Goal: Navigation & Orientation: Find specific page/section

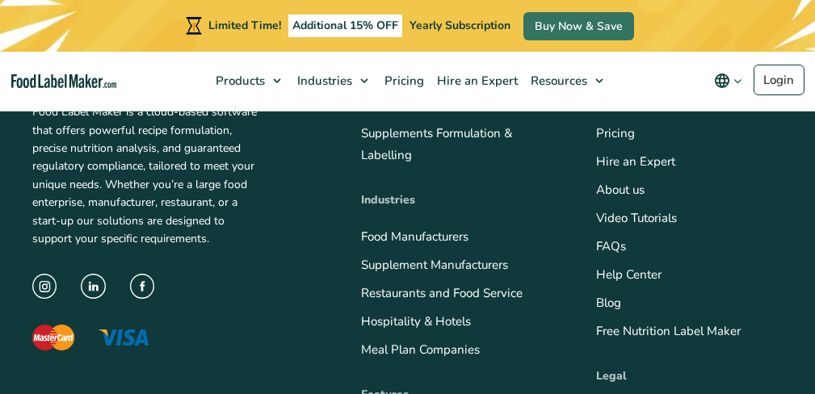
click at [644, 210] on link "Video Tutorials" at bounding box center [636, 218] width 81 height 16
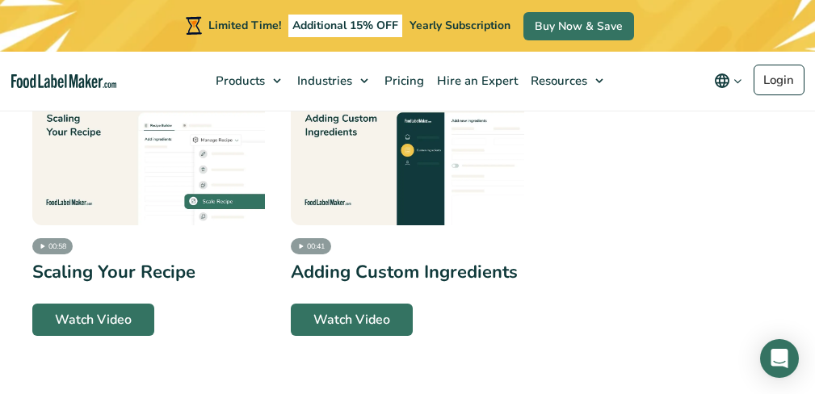
scroll to position [3427, 0]
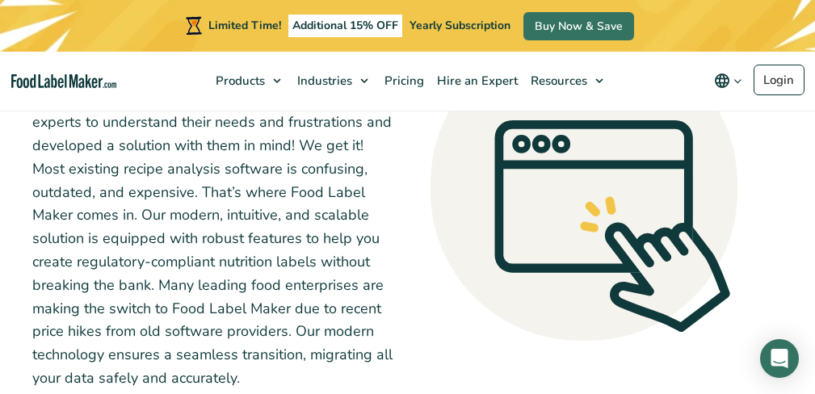
scroll to position [624, 0]
